Goal: Information Seeking & Learning: Learn about a topic

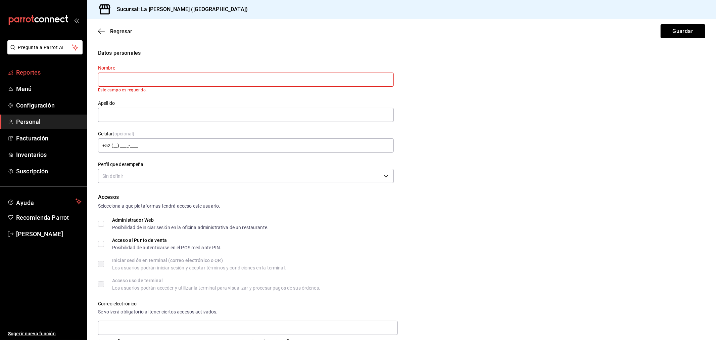
click at [38, 74] on span "Reportes" at bounding box center [48, 72] width 65 height 9
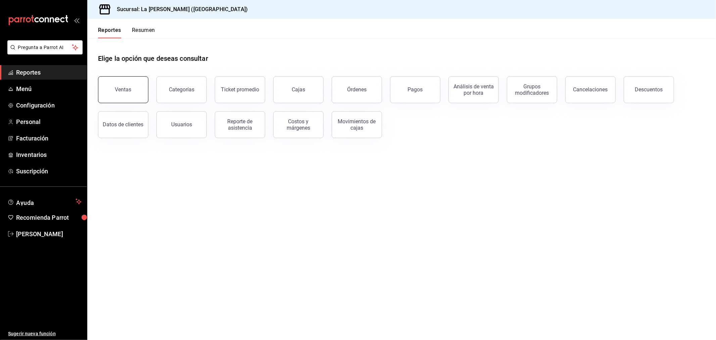
click at [142, 88] on button "Ventas" at bounding box center [123, 89] width 50 height 27
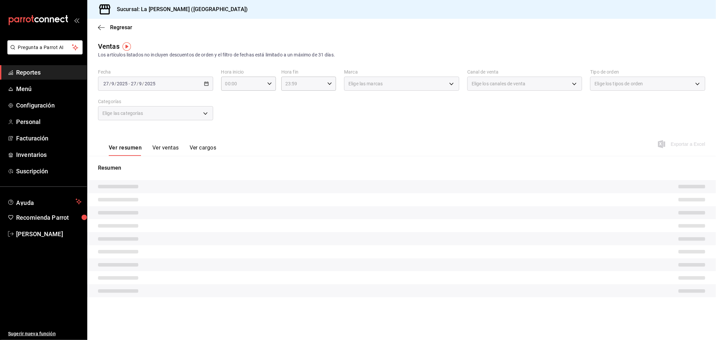
click at [174, 85] on div "[DATE] [DATE] - [DATE] [DATE]" at bounding box center [155, 84] width 115 height 14
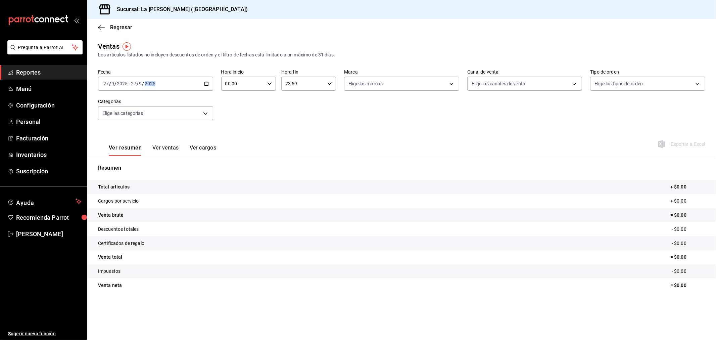
click at [185, 91] on div "Fecha 2025-09-27 27 / 9 / 2025 - 2025-09-27 27 / 9 / 2025 Hora inicio 00:00 Hor…" at bounding box center [401, 98] width 607 height 59
click at [187, 85] on div "[DATE] [DATE] - [DATE] [DATE]" at bounding box center [155, 84] width 115 height 14
click at [142, 165] on span "Rango de fechas" at bounding box center [130, 164] width 52 height 7
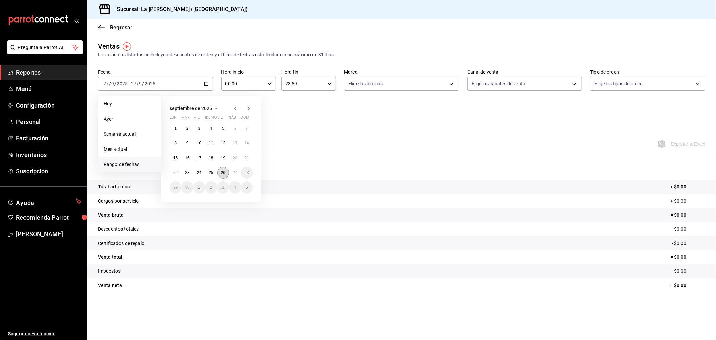
click at [226, 173] on button "26" at bounding box center [223, 173] width 12 height 12
click at [232, 174] on button "27" at bounding box center [235, 173] width 12 height 12
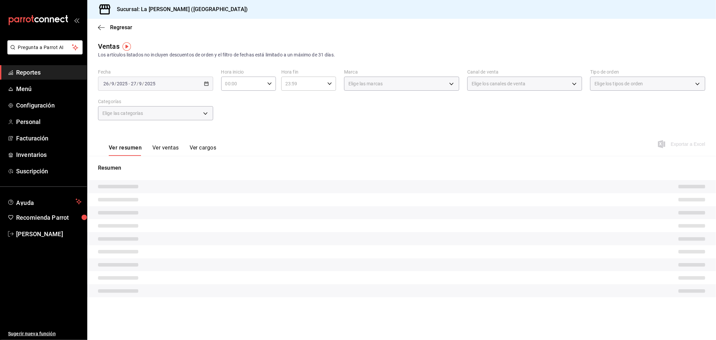
click at [248, 86] on input "00:00" at bounding box center [242, 83] width 43 height 13
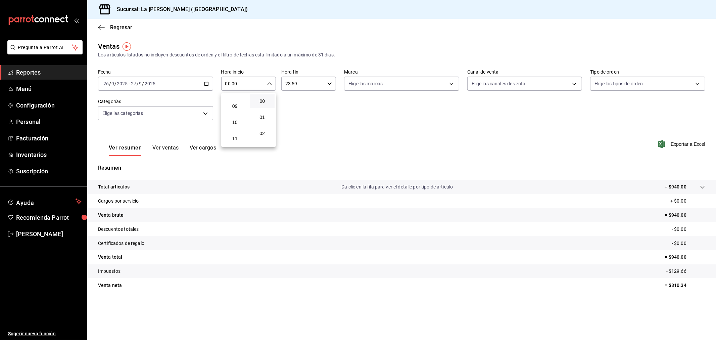
scroll to position [149, 0]
click at [235, 112] on span "10" at bounding box center [235, 112] width 17 height 5
type input "10:00"
click at [309, 90] on div at bounding box center [358, 170] width 716 height 340
click at [310, 84] on input "23:59" at bounding box center [302, 83] width 43 height 13
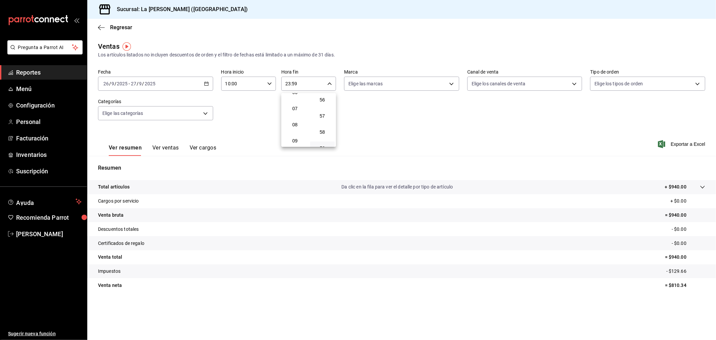
scroll to position [68, 0]
click at [298, 97] on span "04" at bounding box center [295, 97] width 17 height 5
type input "04:59"
click at [366, 124] on div at bounding box center [358, 170] width 716 height 340
click at [175, 87] on div "[DATE] [DATE] - [DATE] [DATE]" at bounding box center [155, 84] width 115 height 14
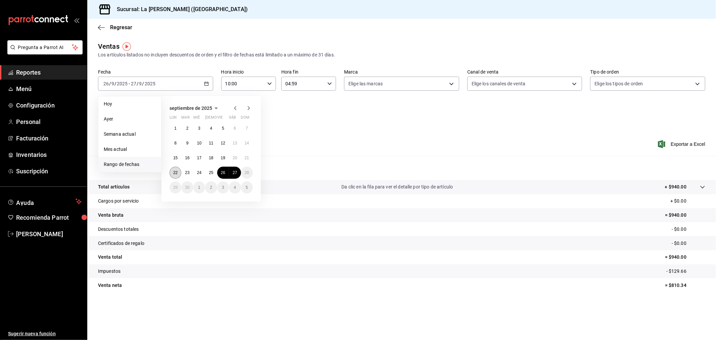
click at [177, 172] on abbr "22" at bounding box center [175, 172] width 4 height 5
click at [188, 171] on abbr "23" at bounding box center [187, 172] width 4 height 5
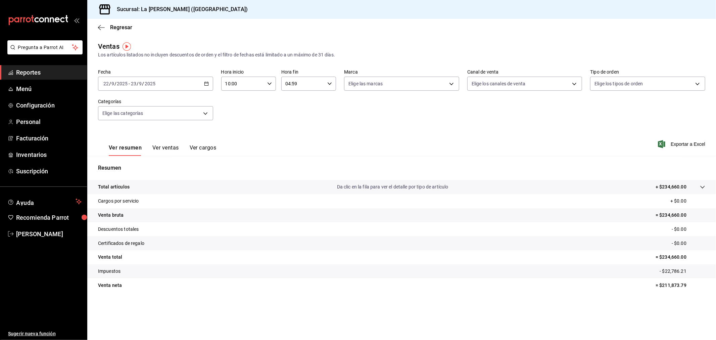
click at [244, 86] on input "10:00" at bounding box center [242, 83] width 43 height 13
click at [303, 50] on div at bounding box center [358, 170] width 716 height 340
click at [179, 85] on div "[DATE] [DATE] - [DATE] [DATE]" at bounding box center [155, 84] width 115 height 14
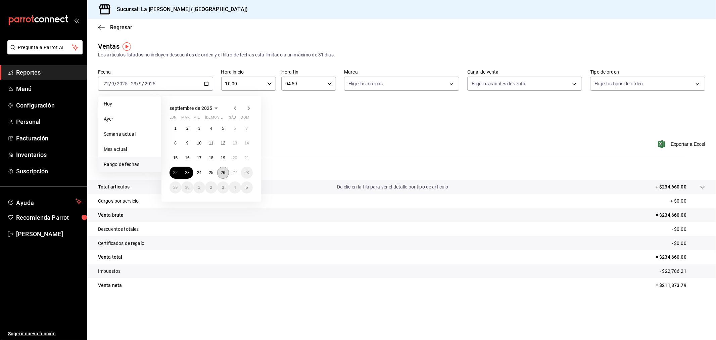
click at [223, 175] on abbr "26" at bounding box center [223, 172] width 4 height 5
click at [232, 173] on button "27" at bounding box center [235, 173] width 12 height 12
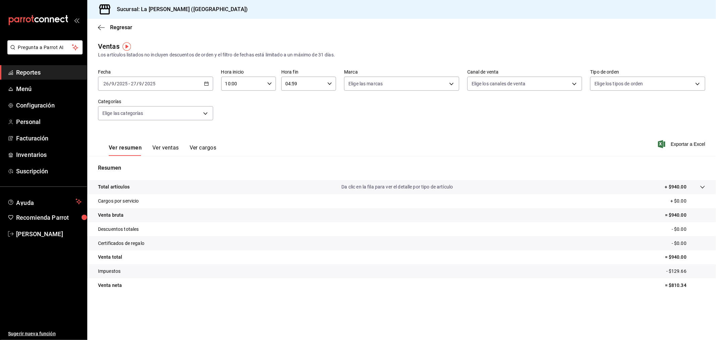
click at [169, 78] on div "[DATE] [DATE] - [DATE] [DATE]" at bounding box center [155, 84] width 115 height 14
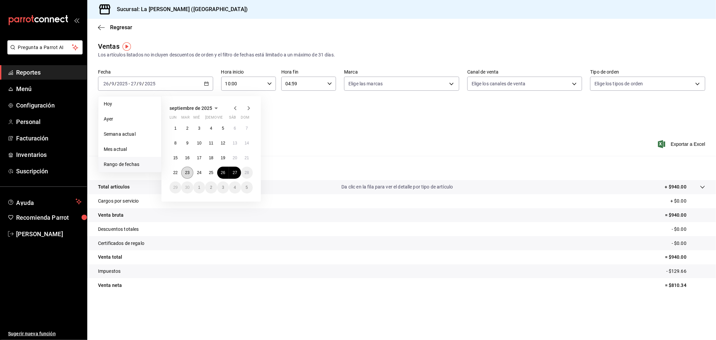
click at [187, 176] on button "23" at bounding box center [187, 173] width 12 height 12
click at [194, 175] on button "24" at bounding box center [199, 173] width 12 height 12
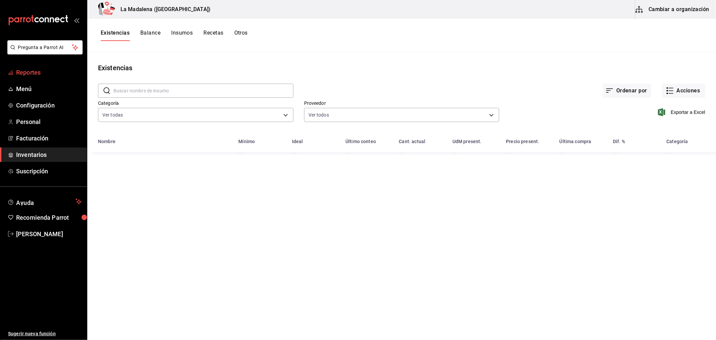
click at [31, 74] on span "Reportes" at bounding box center [48, 72] width 65 height 9
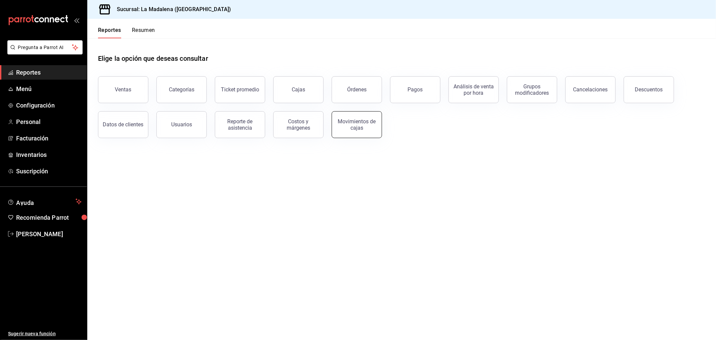
click at [376, 124] on button "Movimientos de cajas" at bounding box center [357, 124] width 50 height 27
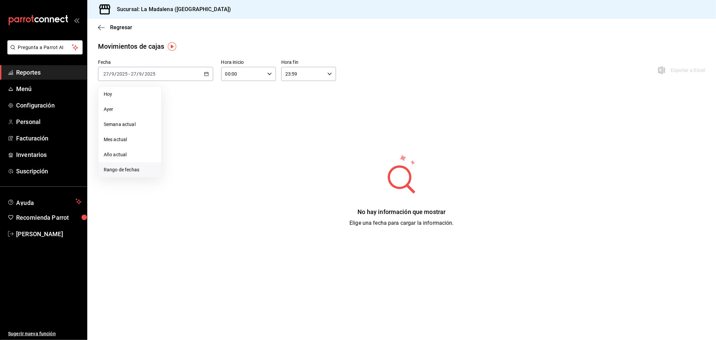
click at [143, 169] on span "Rango de fechas" at bounding box center [130, 169] width 52 height 7
click at [177, 159] on button "22" at bounding box center [176, 163] width 12 height 12
click at [185, 160] on abbr "23" at bounding box center [187, 162] width 4 height 5
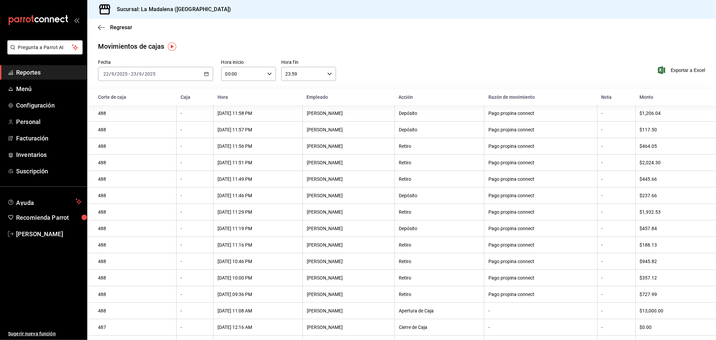
click at [243, 77] on input "00:00" at bounding box center [242, 73] width 43 height 13
click at [233, 103] on span "10" at bounding box center [233, 103] width 16 height 5
type input "10:00"
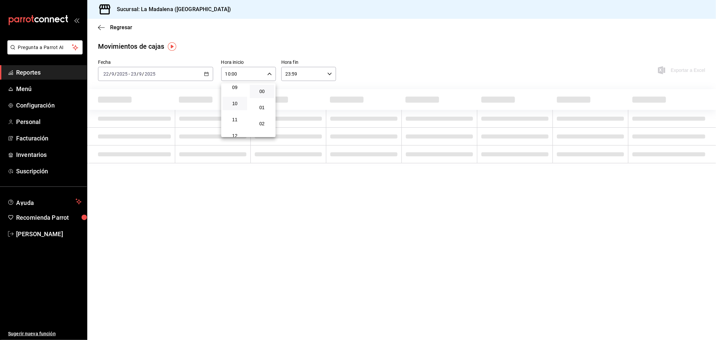
click at [302, 73] on div at bounding box center [358, 170] width 716 height 340
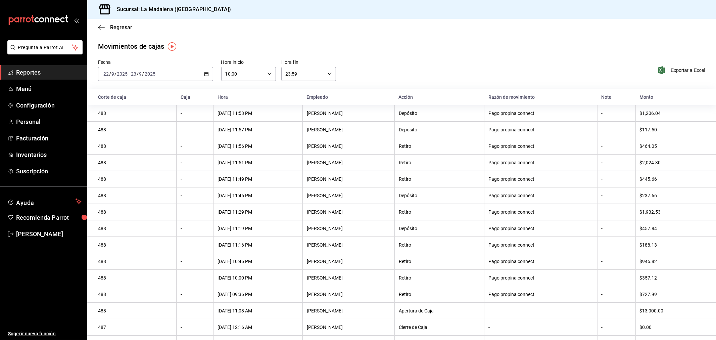
click at [308, 75] on input "23:59" at bounding box center [302, 73] width 43 height 13
click at [295, 120] on span "04" at bounding box center [293, 118] width 16 height 5
type input "04:59"
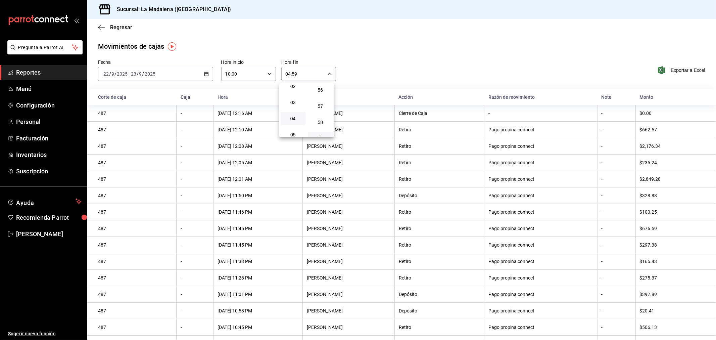
click at [473, 39] on div at bounding box center [358, 170] width 716 height 340
click at [176, 78] on div "[DATE] [DATE] - [DATE] [DATE]" at bounding box center [155, 74] width 115 height 14
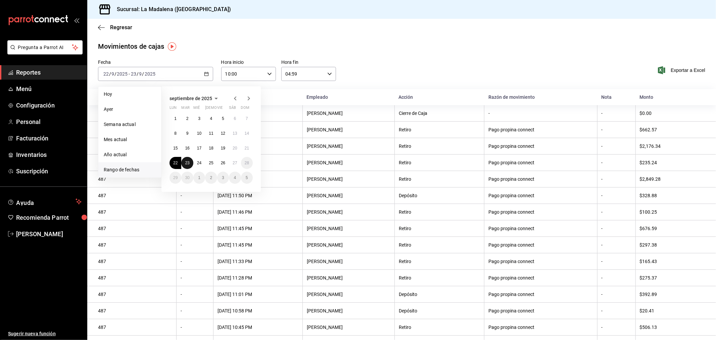
click at [185, 163] on button "23" at bounding box center [187, 163] width 12 height 12
click at [196, 163] on button "24" at bounding box center [199, 163] width 12 height 12
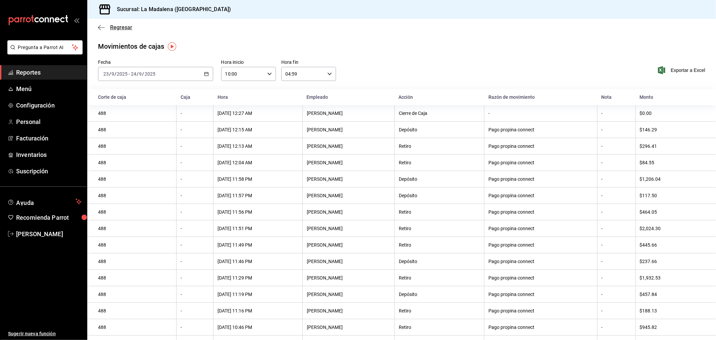
click at [101, 26] on icon "button" at bounding box center [101, 28] width 7 height 6
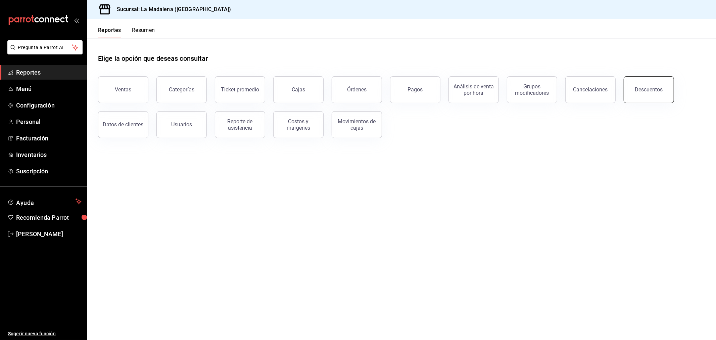
click at [644, 84] on button "Descuentos" at bounding box center [649, 89] width 50 height 27
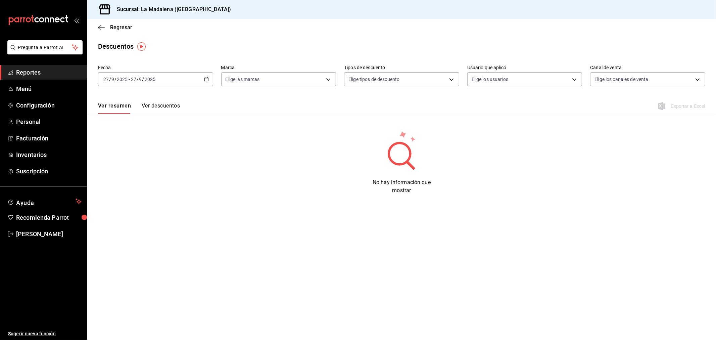
click at [185, 81] on div "[DATE] [DATE] - [DATE] [DATE]" at bounding box center [155, 79] width 115 height 14
click at [125, 180] on li "Rango de fechas" at bounding box center [129, 175] width 63 height 15
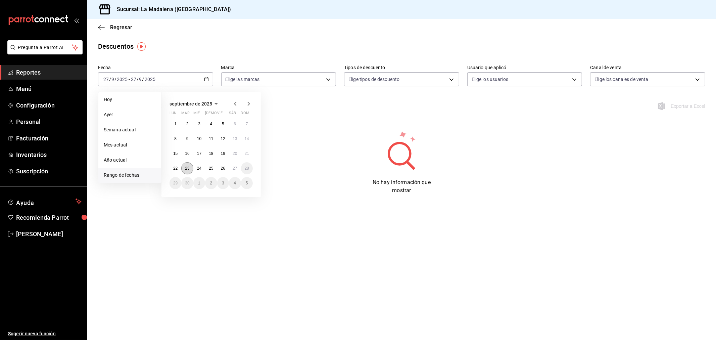
click at [185, 171] on button "23" at bounding box center [187, 168] width 12 height 12
click at [186, 171] on button "23" at bounding box center [187, 168] width 12 height 12
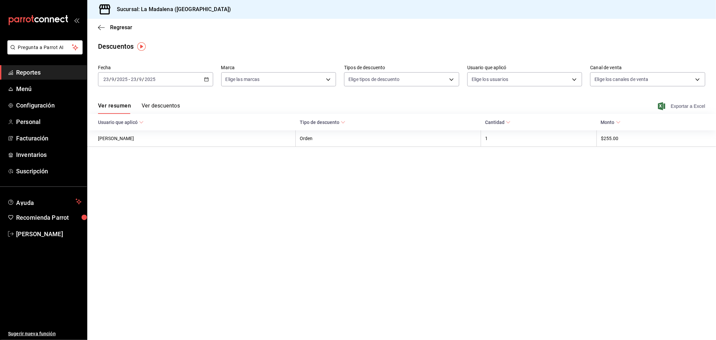
click at [686, 105] on span "Exportar a Excel" at bounding box center [682, 106] width 46 height 8
click at [128, 28] on span "Regresar" at bounding box center [121, 27] width 22 height 6
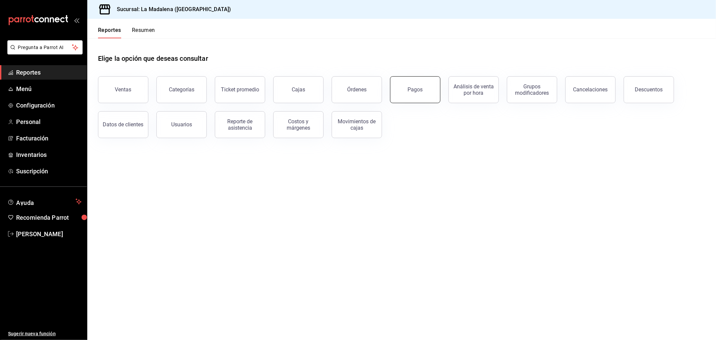
click at [430, 89] on button "Pagos" at bounding box center [415, 89] width 50 height 27
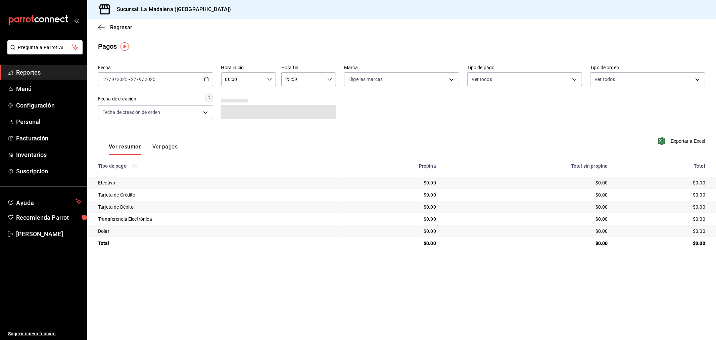
click at [160, 79] on div "[DATE] [DATE] - [DATE] [DATE]" at bounding box center [155, 79] width 115 height 14
click at [139, 173] on span "Rango de fechas" at bounding box center [130, 175] width 52 height 7
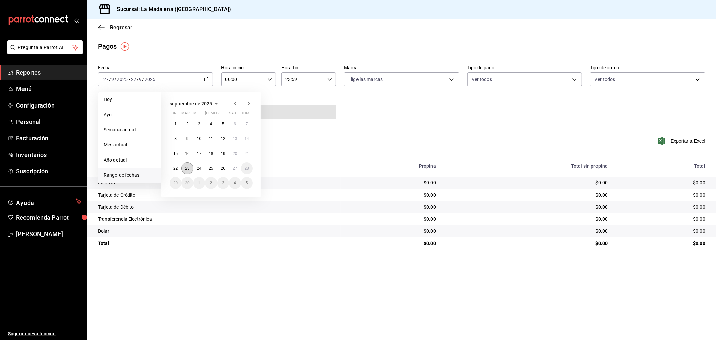
click at [193, 169] on button "23" at bounding box center [187, 168] width 12 height 12
click at [196, 169] on button "24" at bounding box center [199, 168] width 12 height 12
click at [186, 164] on button "23" at bounding box center [187, 168] width 12 height 12
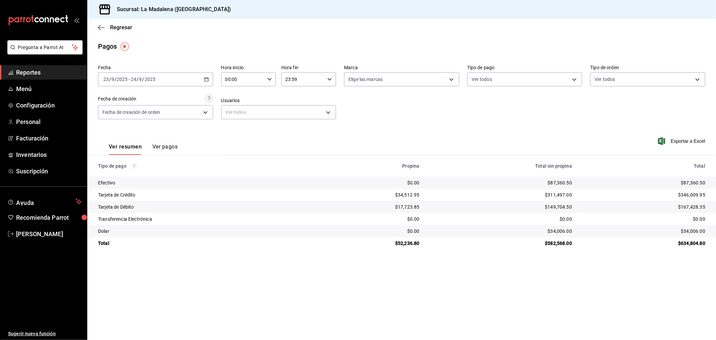
click at [257, 82] on input "00:00" at bounding box center [242, 79] width 43 height 13
click at [237, 108] on span "10" at bounding box center [235, 108] width 17 height 5
type input "10:00"
click at [315, 78] on div at bounding box center [358, 170] width 716 height 340
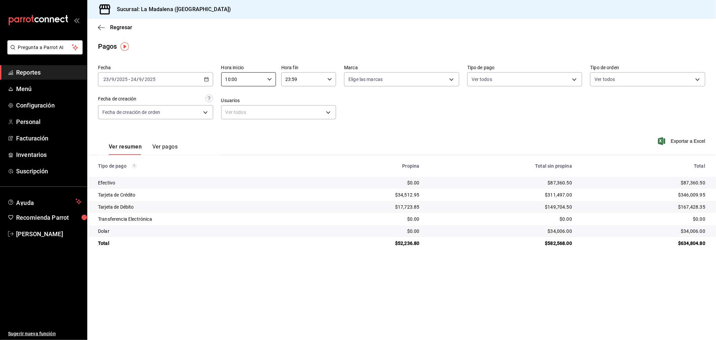
click at [315, 78] on input "23:59" at bounding box center [302, 79] width 43 height 13
click at [296, 95] on button "04" at bounding box center [295, 92] width 25 height 13
type input "04:59"
click at [387, 119] on div at bounding box center [358, 170] width 716 height 340
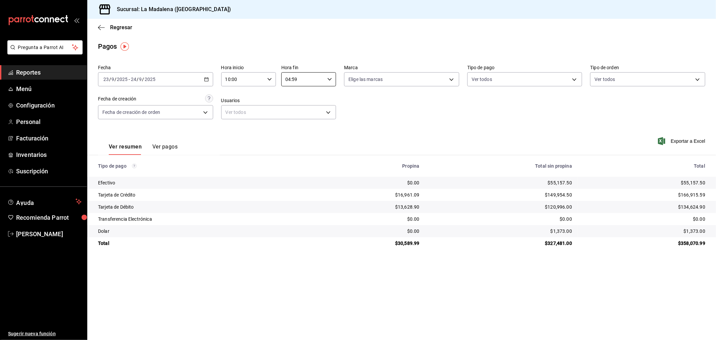
click at [171, 149] on button "Ver pagos" at bounding box center [164, 148] width 25 height 11
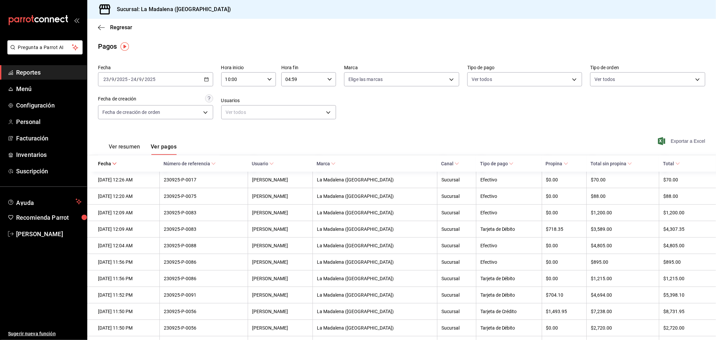
click at [688, 142] on span "Exportar a Excel" at bounding box center [682, 141] width 46 height 8
click at [130, 25] on span "Regresar" at bounding box center [121, 27] width 22 height 6
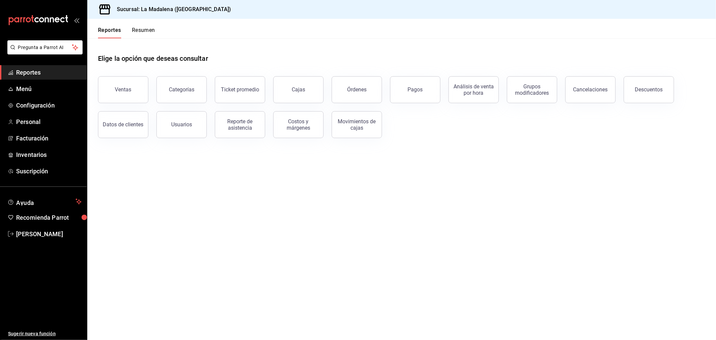
click at [163, 111] on div "Usuarios" at bounding box center [177, 120] width 58 height 35
click at [190, 122] on div "Usuarios" at bounding box center [181, 124] width 21 height 6
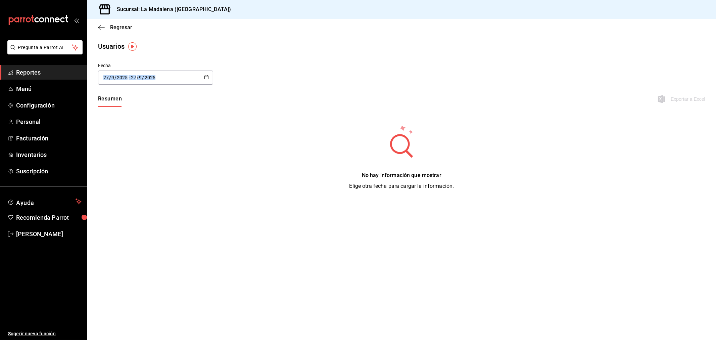
click at [181, 73] on div "Fecha [DATE] [DATE] - [DATE] [DATE]" at bounding box center [155, 73] width 115 height 22
click at [185, 86] on div "Fecha [DATE] [DATE] - [DATE] [DATE]" at bounding box center [401, 77] width 629 height 31
click at [185, 76] on div "[DATE] [DATE] - [DATE] [DATE]" at bounding box center [155, 78] width 115 height 14
click at [135, 171] on li "Rango de fechas" at bounding box center [129, 174] width 63 height 15
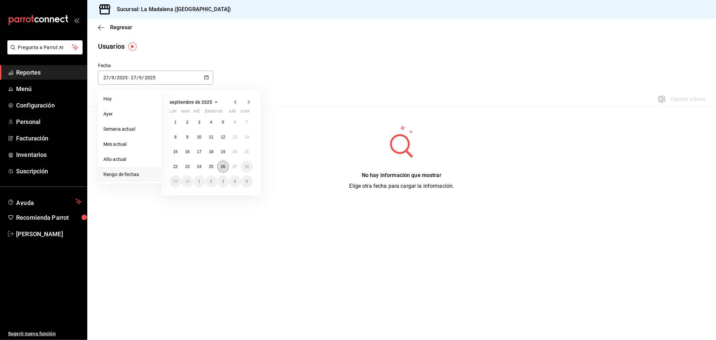
click at [224, 166] on abbr "26" at bounding box center [223, 166] width 4 height 5
click at [235, 166] on abbr "27" at bounding box center [235, 166] width 4 height 5
type input "[DATE]"
type input "26"
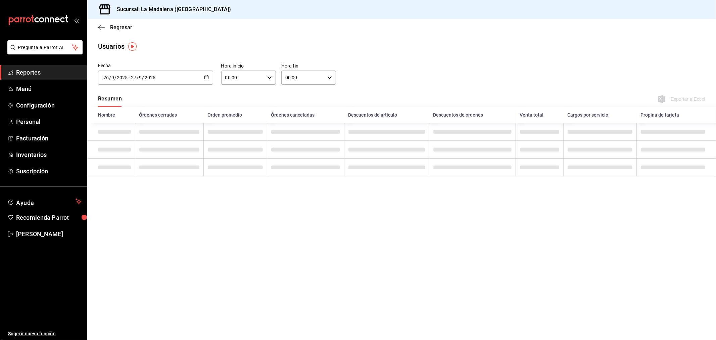
click at [196, 81] on div "[DATE] [DATE] - [DATE] [DATE]" at bounding box center [155, 78] width 115 height 14
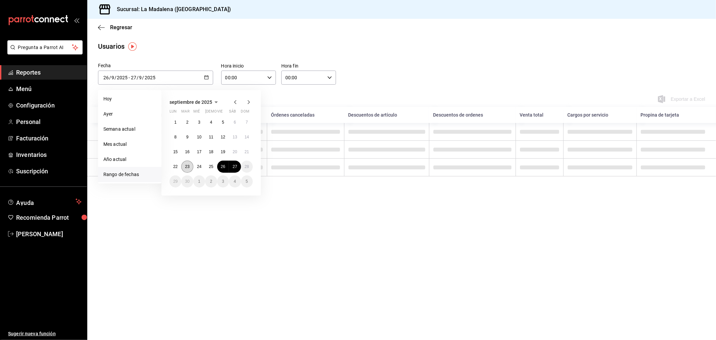
click at [189, 171] on button "23" at bounding box center [187, 166] width 12 height 12
click at [199, 169] on abbr "24" at bounding box center [199, 166] width 4 height 5
type input "[DATE]"
type input "23"
type input "[DATE]"
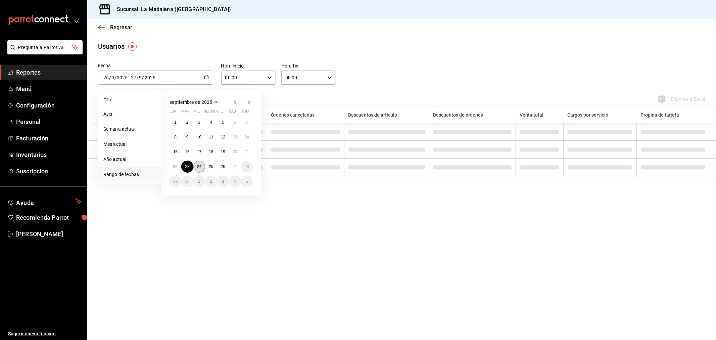
type input "24"
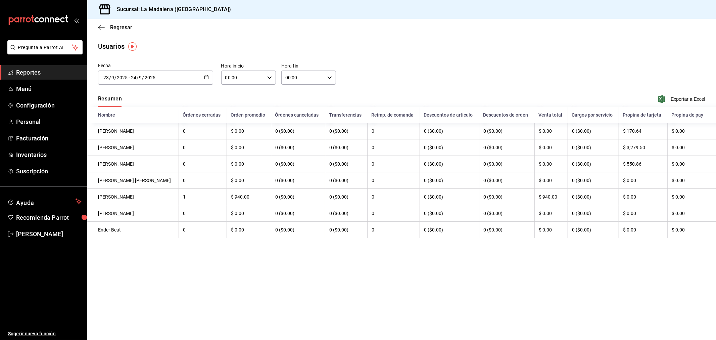
click at [256, 80] on input "00:00" at bounding box center [242, 77] width 43 height 13
click at [234, 104] on span "10" at bounding box center [235, 106] width 17 height 5
type input "10:00"
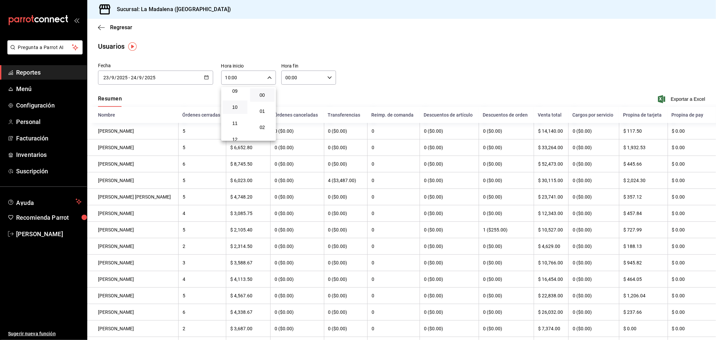
click at [315, 81] on div at bounding box center [358, 170] width 716 height 340
click at [301, 81] on input "00:00" at bounding box center [302, 77] width 43 height 13
click at [291, 122] on span "04" at bounding box center [293, 122] width 16 height 5
type input "04:00"
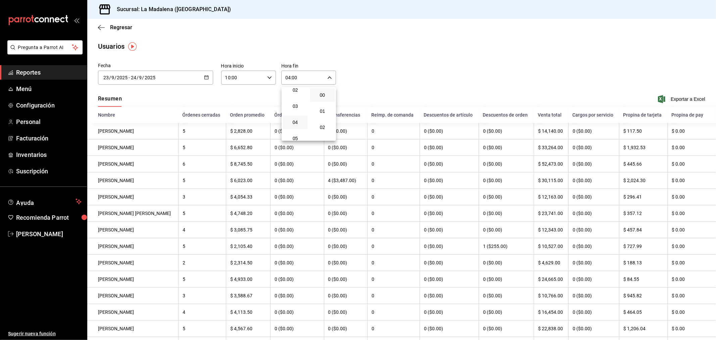
click at [416, 54] on div at bounding box center [358, 170] width 716 height 340
click at [679, 99] on span "Exportar a Excel" at bounding box center [682, 99] width 46 height 8
